Goal: Task Accomplishment & Management: Use online tool/utility

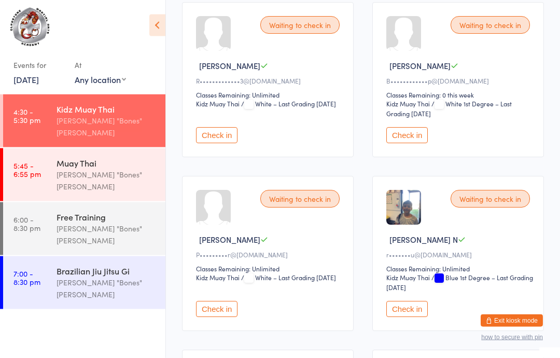
scroll to position [851, 0]
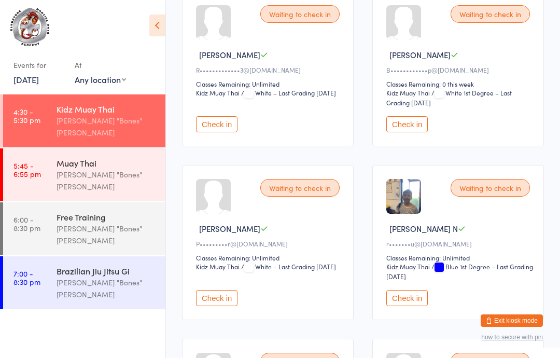
click at [418, 306] on button "Check in" at bounding box center [408, 298] width 42 height 16
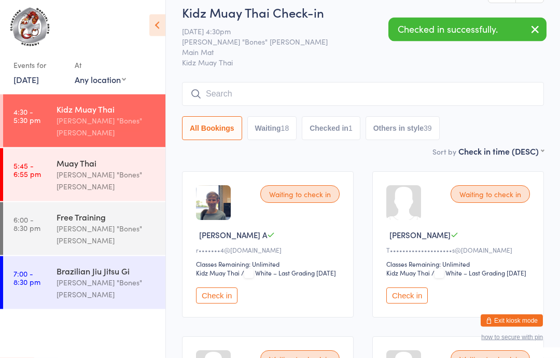
scroll to position [0, 0]
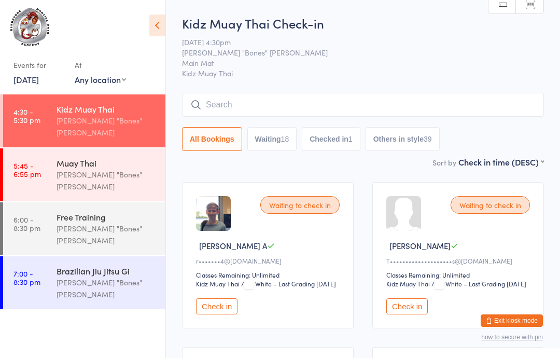
click at [250, 107] on input "search" at bounding box center [363, 105] width 362 height 24
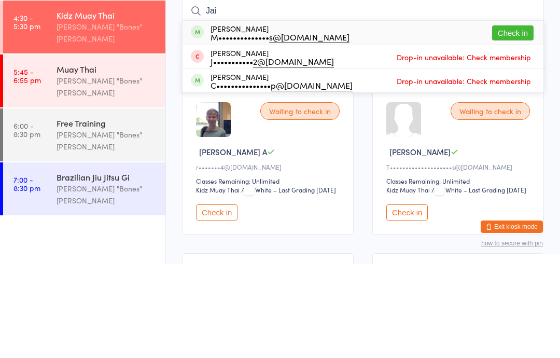
type input "Jai"
click at [505, 119] on button "Check in" at bounding box center [513, 126] width 42 height 15
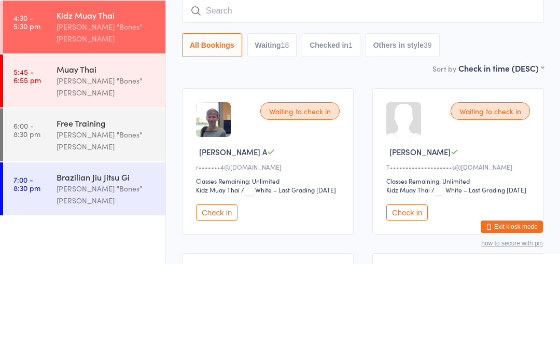
scroll to position [94, 0]
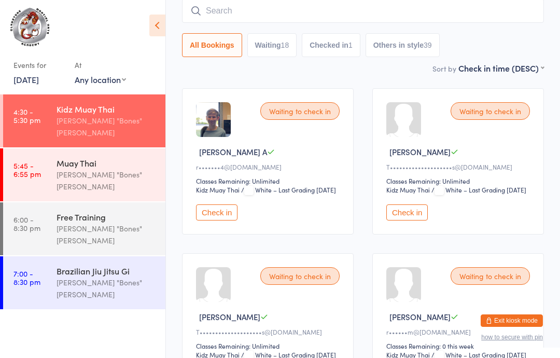
click at [510, 21] on input "search" at bounding box center [363, 11] width 362 height 24
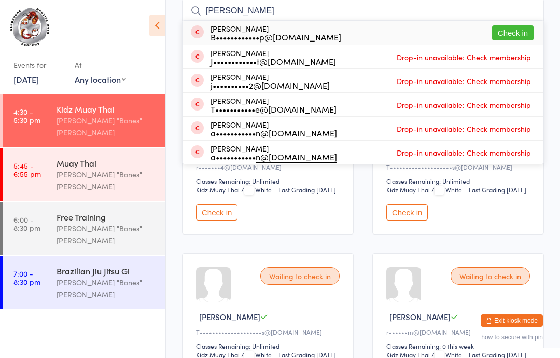
type input "[PERSON_NAME]"
click at [520, 27] on button "Check in" at bounding box center [513, 32] width 42 height 15
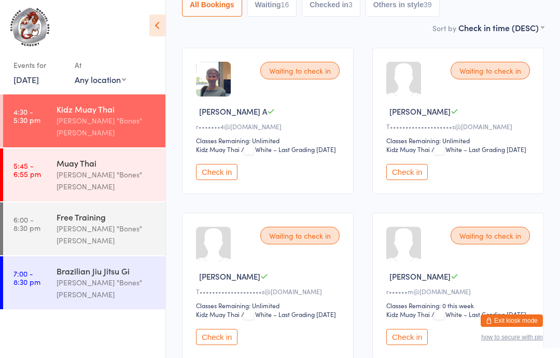
scroll to position [138, 0]
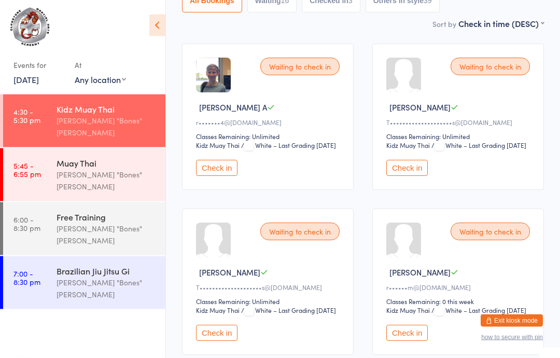
click at [422, 176] on button "Check in" at bounding box center [408, 168] width 42 height 16
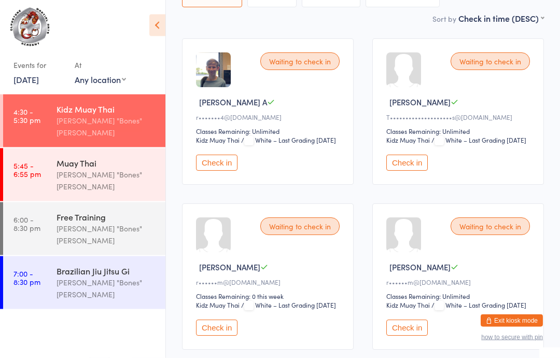
scroll to position [144, 0]
click at [409, 166] on div "Waiting to check in Max B T•••••••••••••••••••• s@[DOMAIN_NAME] Classes Remaini…" at bounding box center [459, 111] width 172 height 146
click at [408, 171] on button "Check in" at bounding box center [408, 163] width 42 height 16
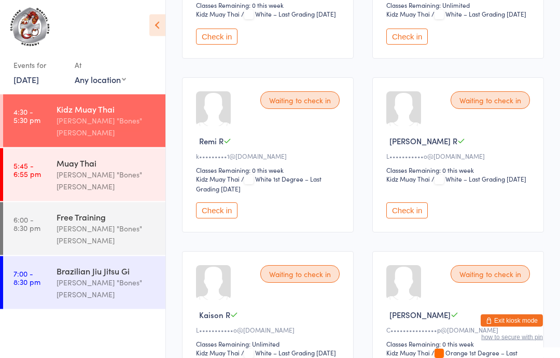
scroll to position [930, 0]
click at [209, 45] on button "Check in" at bounding box center [217, 37] width 42 height 16
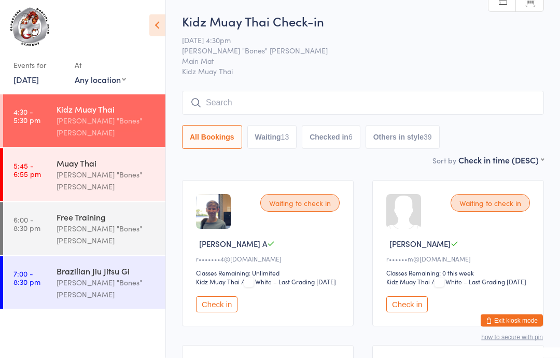
scroll to position [0, 0]
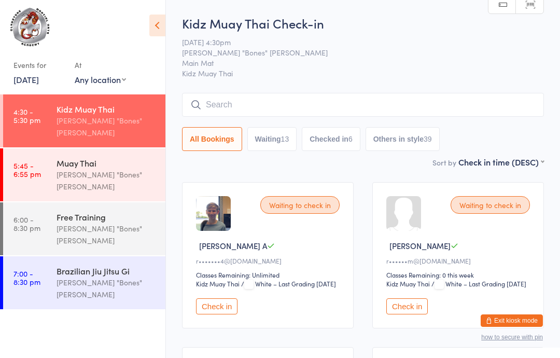
click at [448, 103] on input "search" at bounding box center [363, 105] width 362 height 24
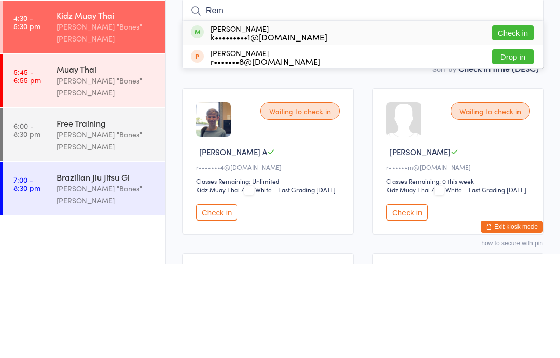
type input "Rem"
click at [518, 119] on button "Check in" at bounding box center [513, 126] width 42 height 15
